Goal: Navigation & Orientation: Find specific page/section

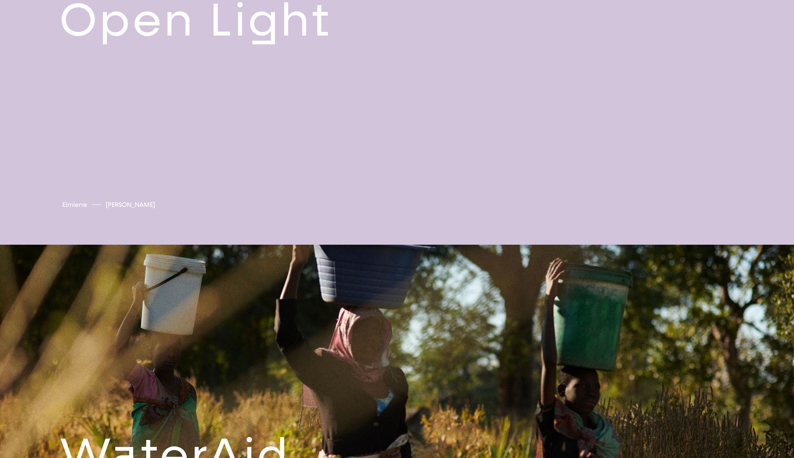
scroll to position [3084, 0]
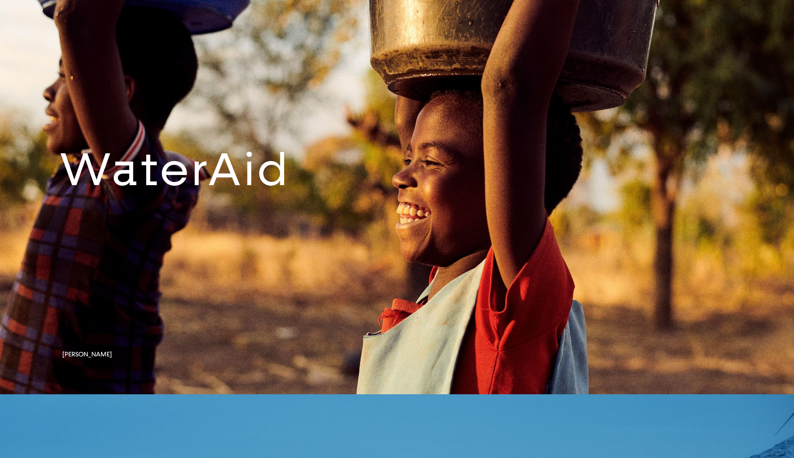
click at [437, 199] on link at bounding box center [397, 176] width 794 height 435
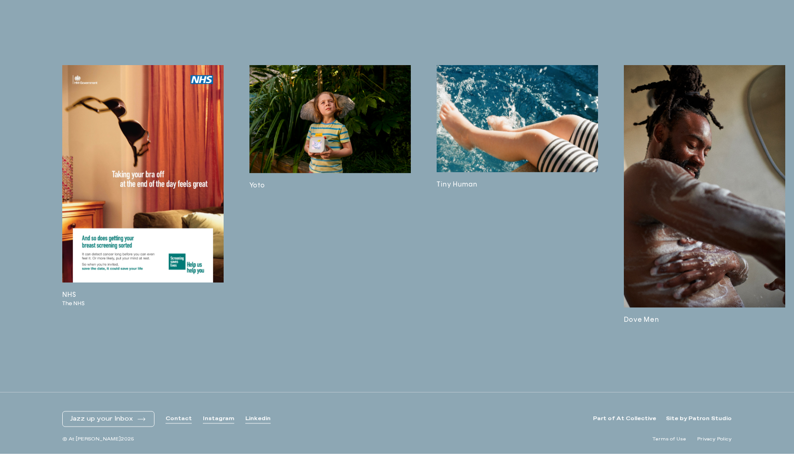
scroll to position [2653, 0]
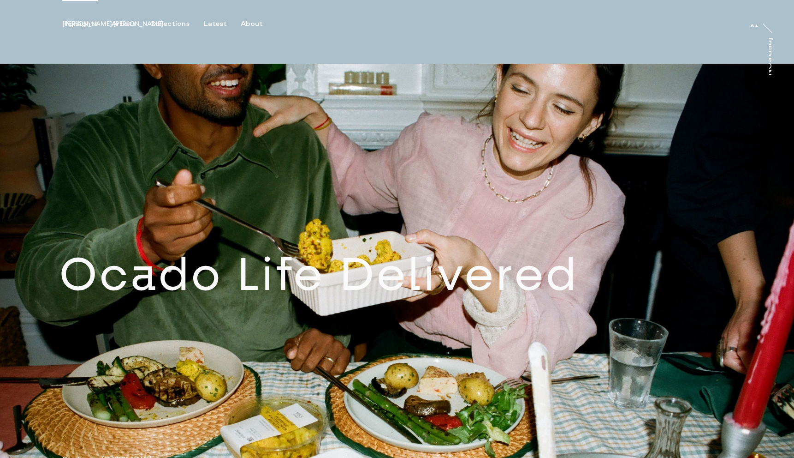
scroll to position [489, 0]
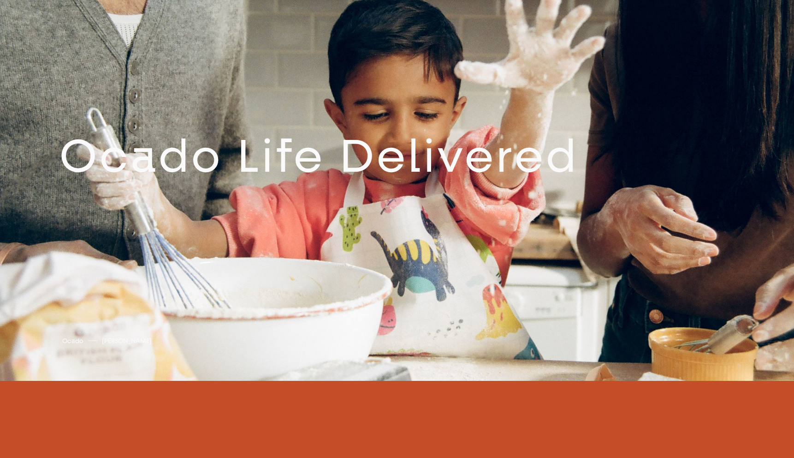
click at [429, 198] on link at bounding box center [397, 163] width 794 height 435
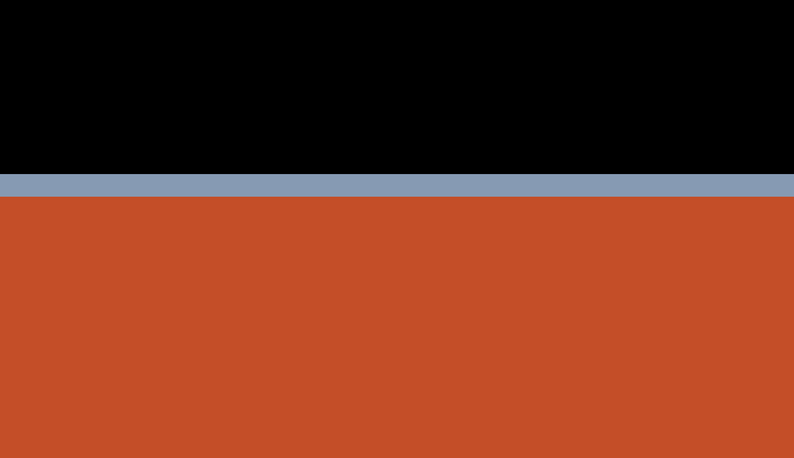
scroll to position [787, 0]
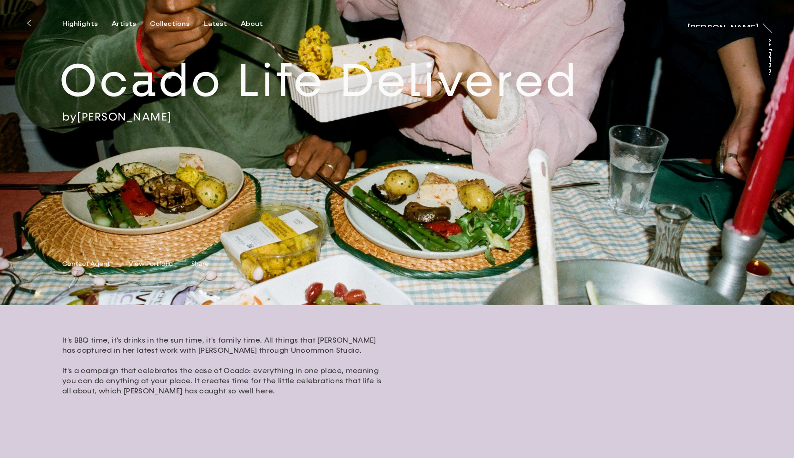
scroll to position [145, 0]
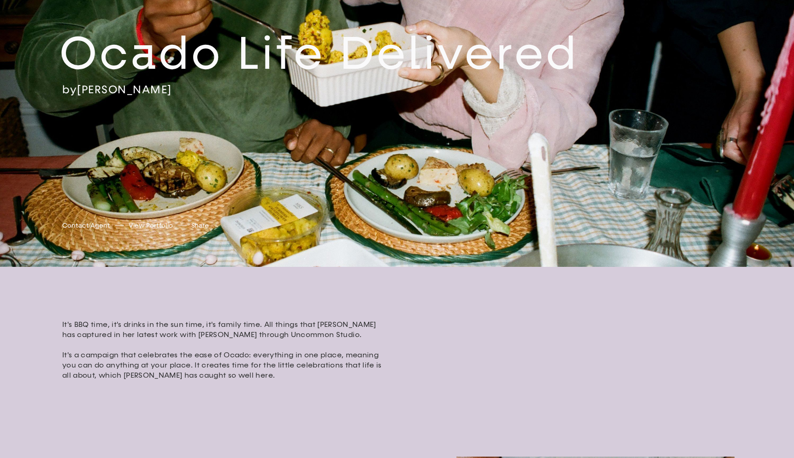
click at [167, 94] on link "[PERSON_NAME]" at bounding box center [124, 90] width 95 height 14
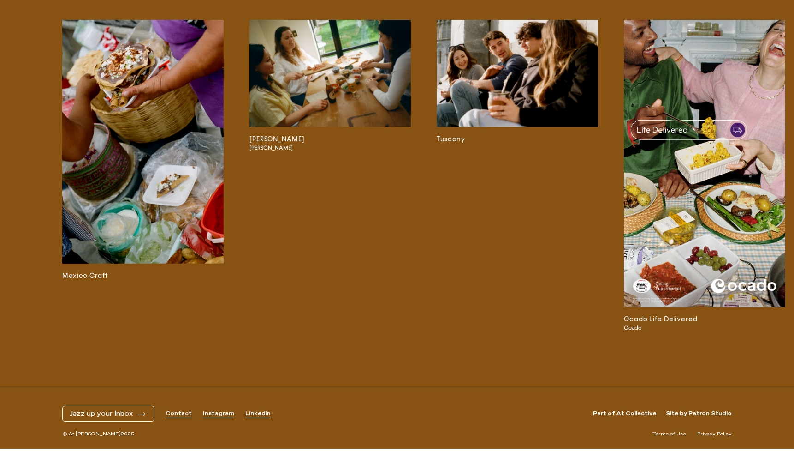
scroll to position [2411, 0]
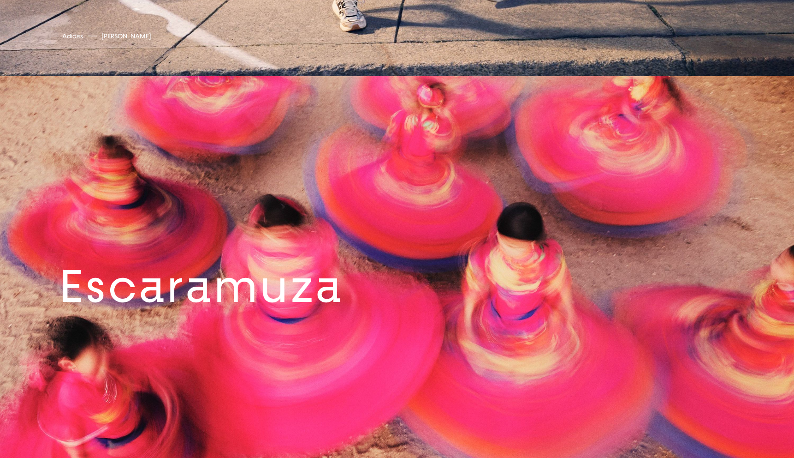
scroll to position [5262, 0]
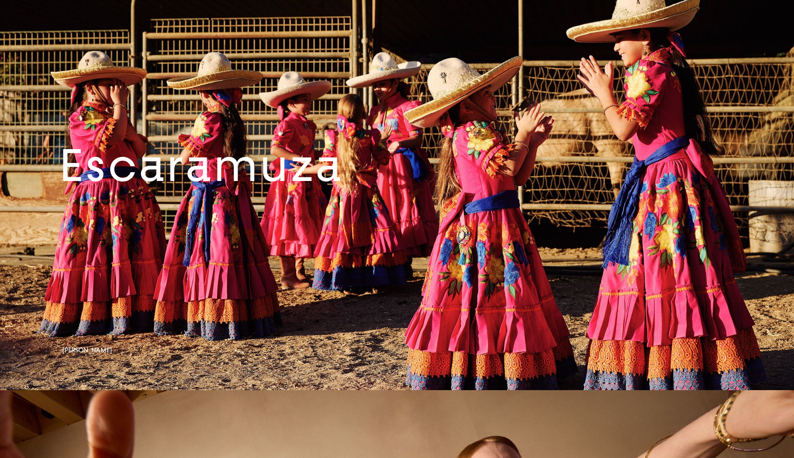
click at [216, 152] on link at bounding box center [397, 172] width 794 height 435
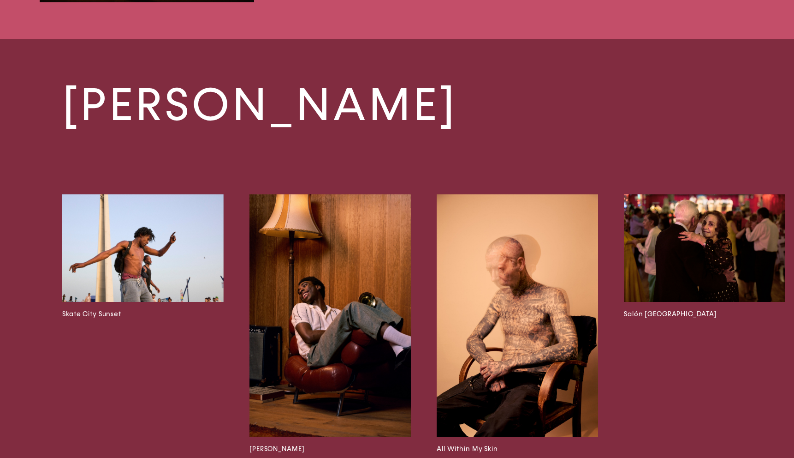
scroll to position [2921, 0]
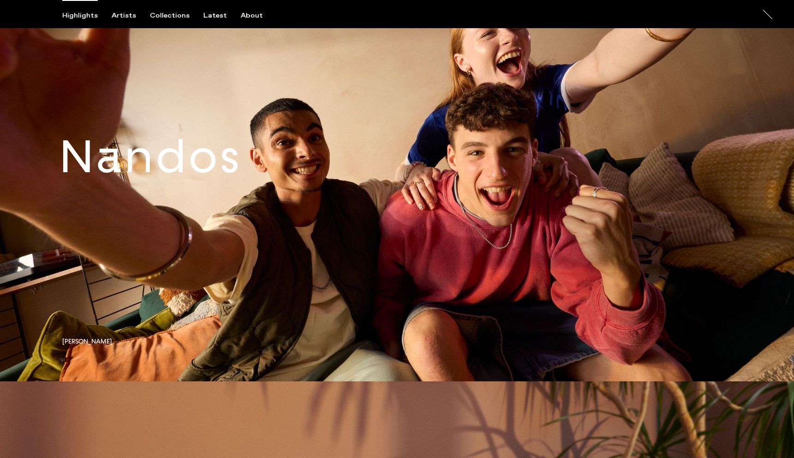
scroll to position [5674, 0]
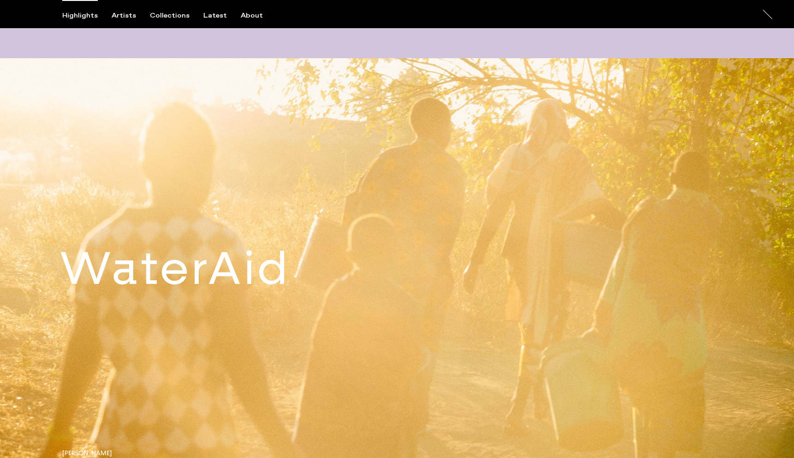
click at [238, 212] on link at bounding box center [397, 275] width 794 height 435
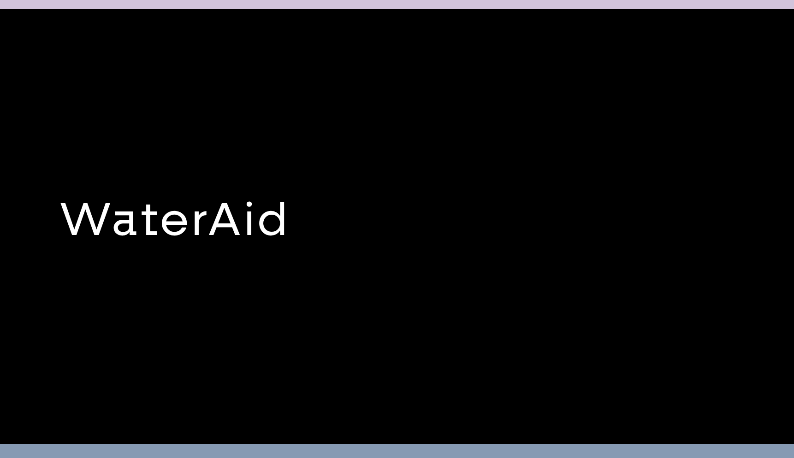
scroll to position [3043, 0]
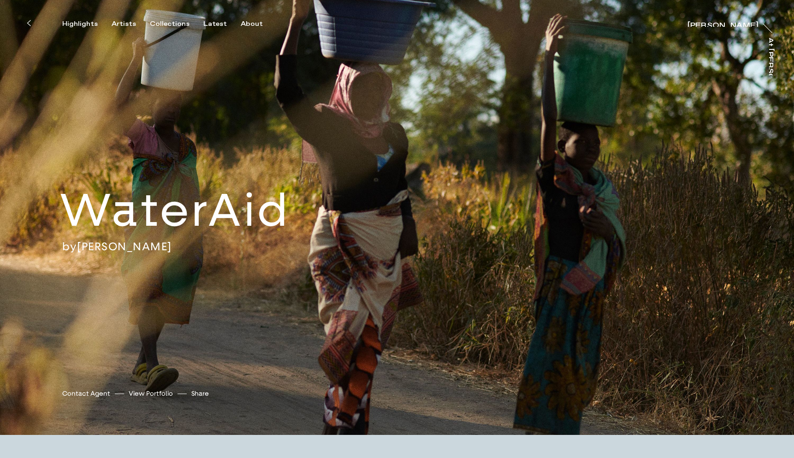
click at [164, 249] on link "[PERSON_NAME]" at bounding box center [124, 246] width 95 height 14
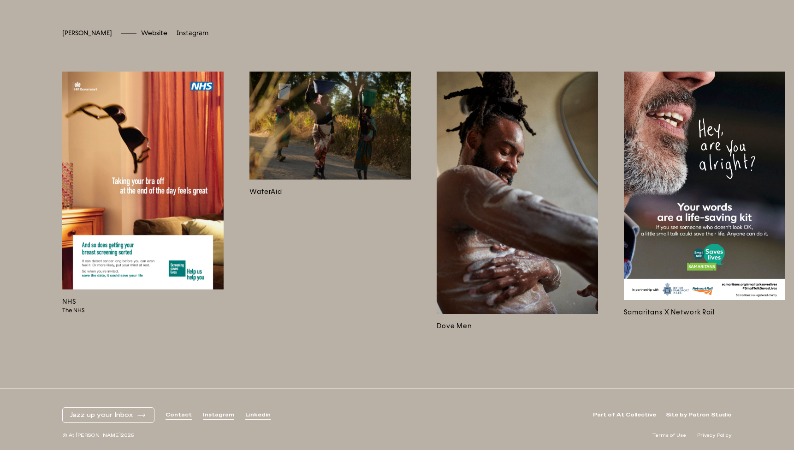
scroll to position [2686, 0]
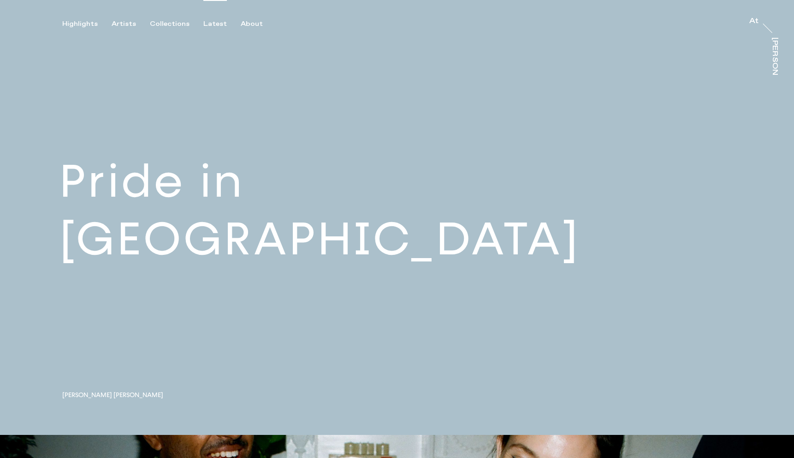
click at [209, 21] on div "Latest" at bounding box center [215, 24] width 24 height 8
click at [209, 24] on div "Latest" at bounding box center [215, 24] width 24 height 8
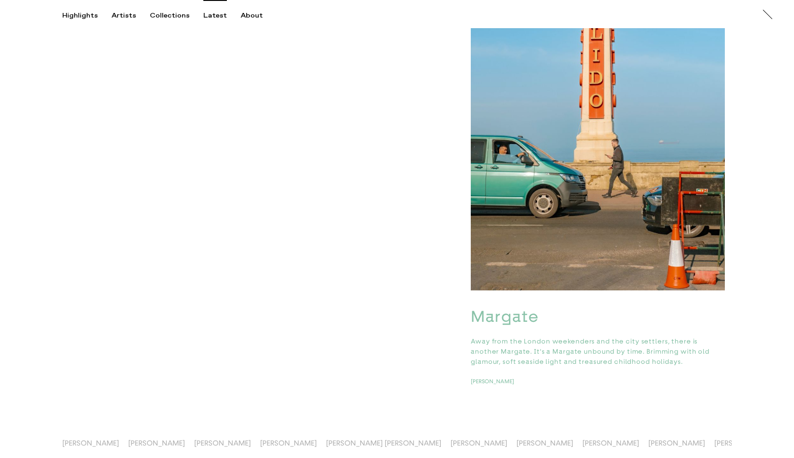
scroll to position [3341, 0]
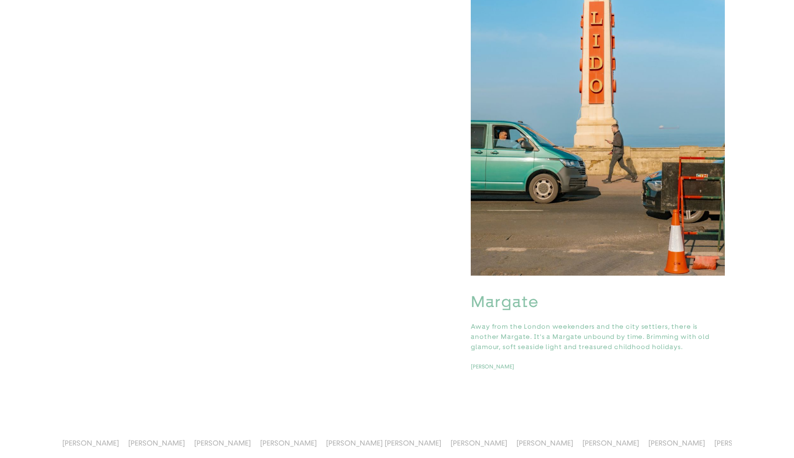
click at [561, 143] on img "button" at bounding box center [598, 84] width 254 height 381
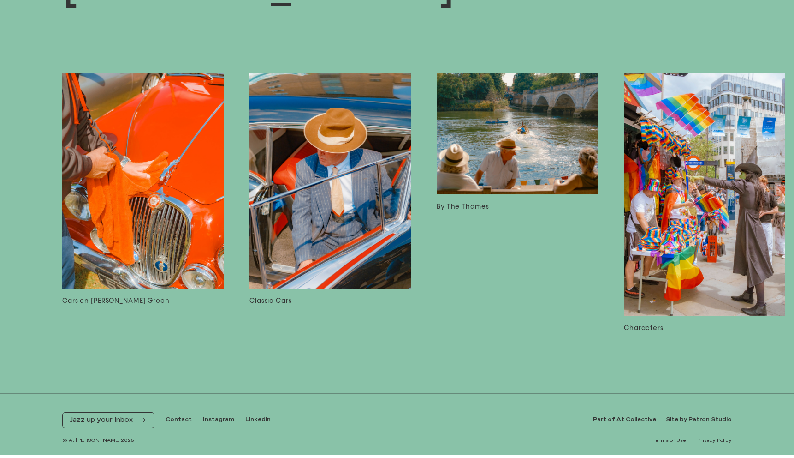
scroll to position [3376, 0]
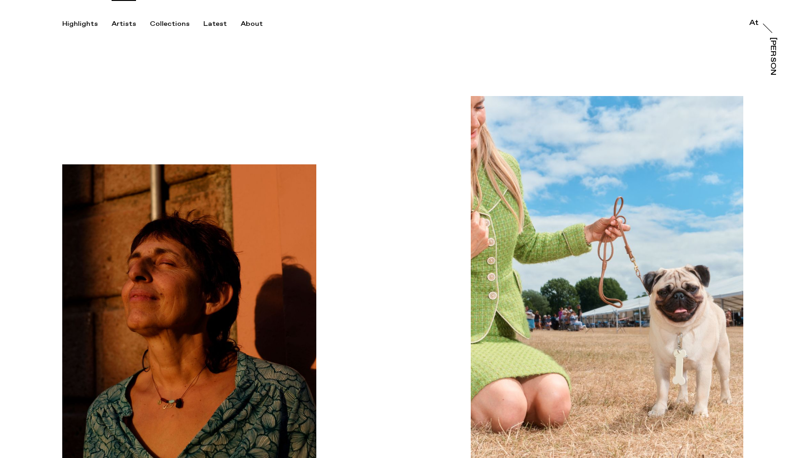
click at [118, 27] on div "Artists" at bounding box center [124, 24] width 24 height 8
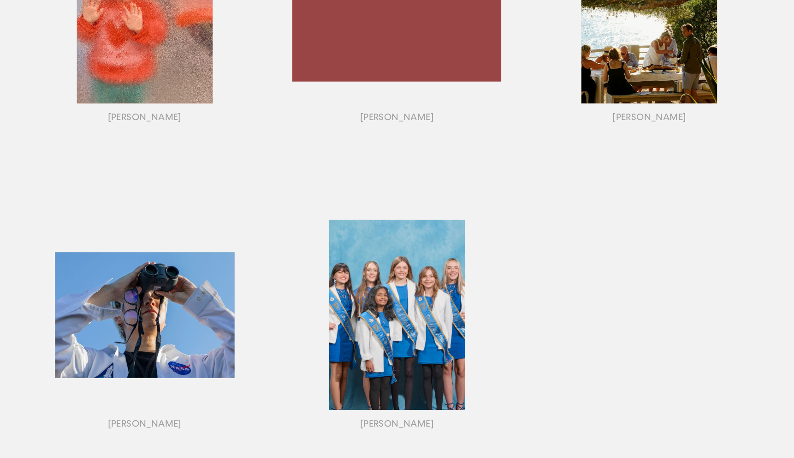
scroll to position [1005, 0]
